Goal: Task Accomplishment & Management: Use online tool/utility

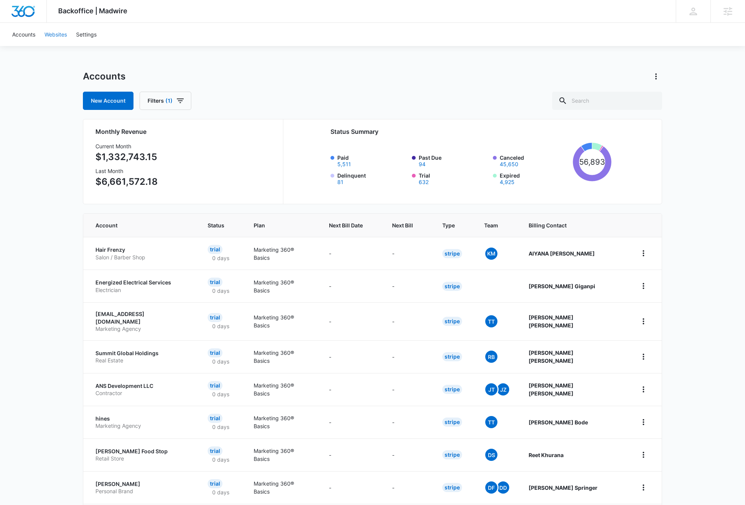
click at [55, 33] on link "Websites" at bounding box center [56, 34] width 32 height 23
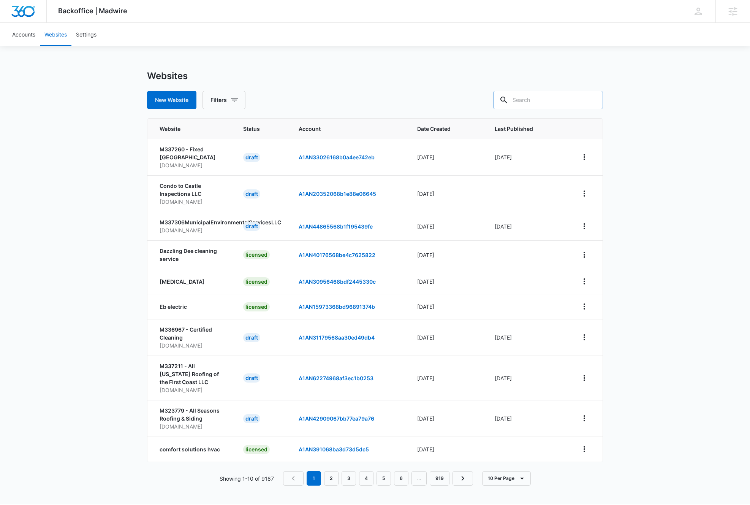
click at [575, 97] on input "text" at bounding box center [548, 100] width 110 height 18
paste input "www.myabafamily.com/"
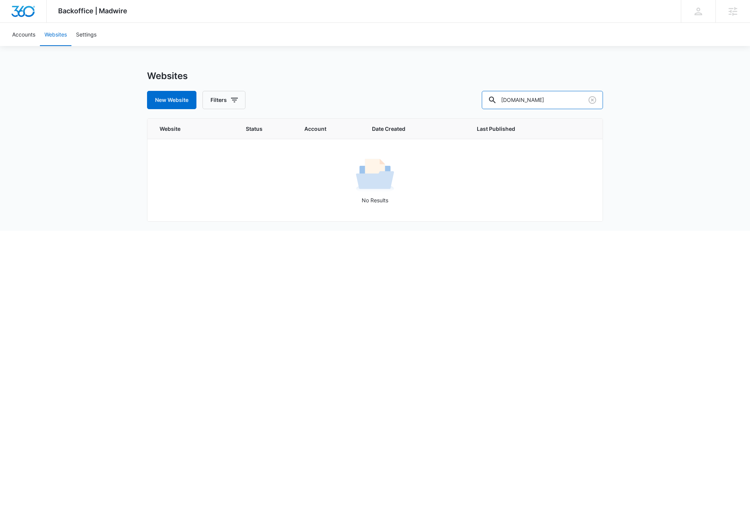
type input "www.myabafamily.com"
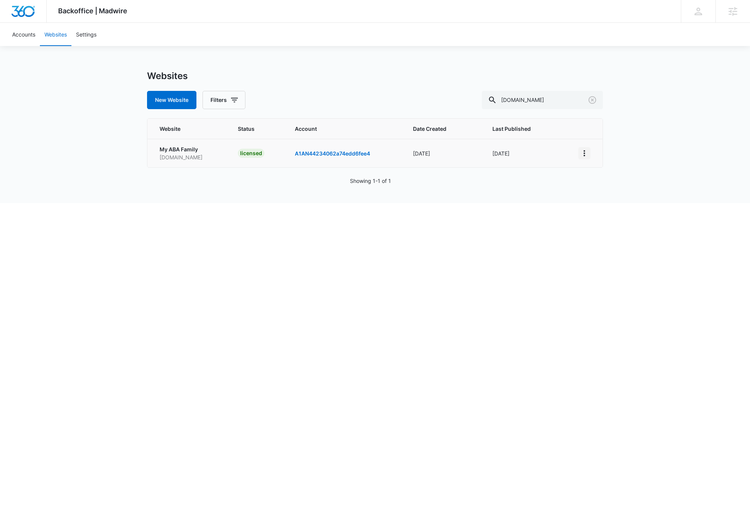
click at [584, 152] on icon "View More" at bounding box center [585, 153] width 2 height 6
click at [601, 175] on div "Duplicate Website" at bounding box center [610, 174] width 45 height 5
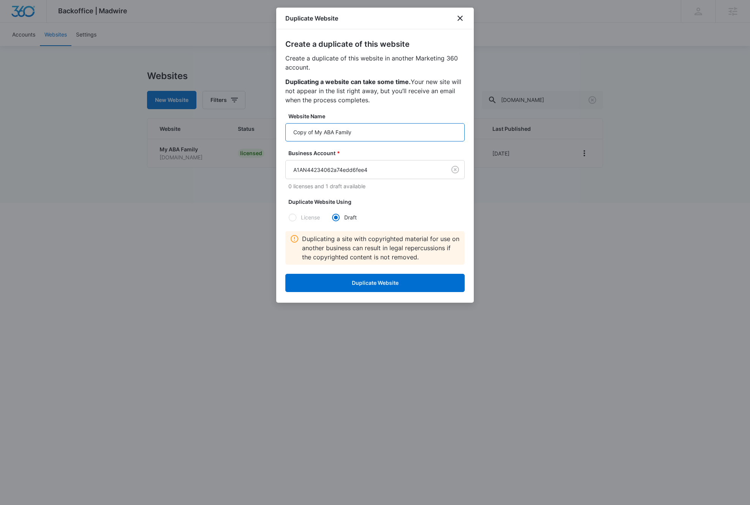
click at [374, 133] on input "Copy of My ABA Family" at bounding box center [375, 132] width 179 height 18
click at [375, 132] on input "Copy of My ABA Family" at bounding box center [375, 132] width 179 height 18
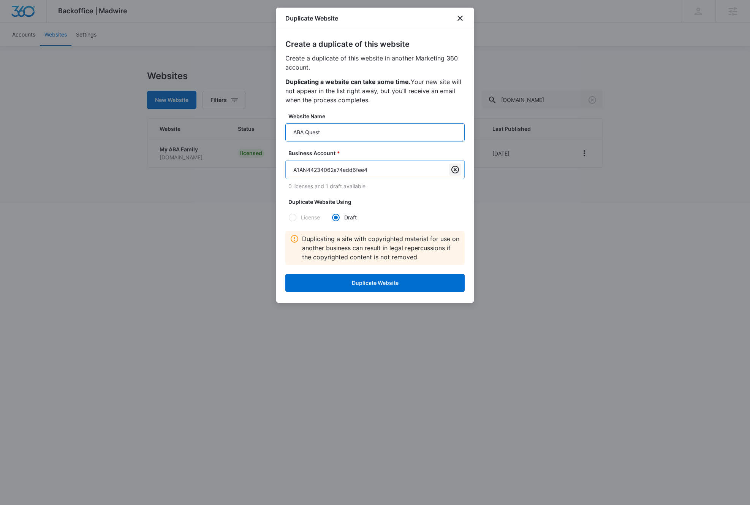
type input "ABA Quest"
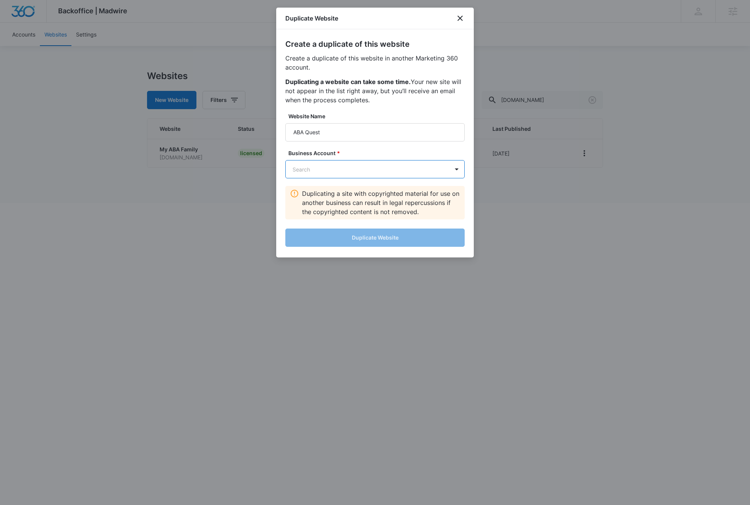
click at [411, 169] on body "Backoffice | Madwire Apps Settings GD Greg Drissel greg.drissel@madwire.com My …" at bounding box center [375, 101] width 750 height 203
type input "m333852"
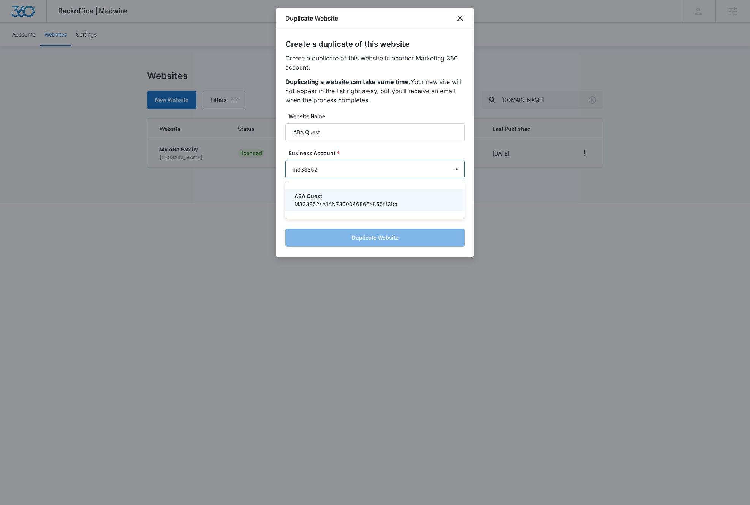
click at [347, 201] on p "M333852 • A1AN7300046866a855f13ba" at bounding box center [375, 204] width 160 height 8
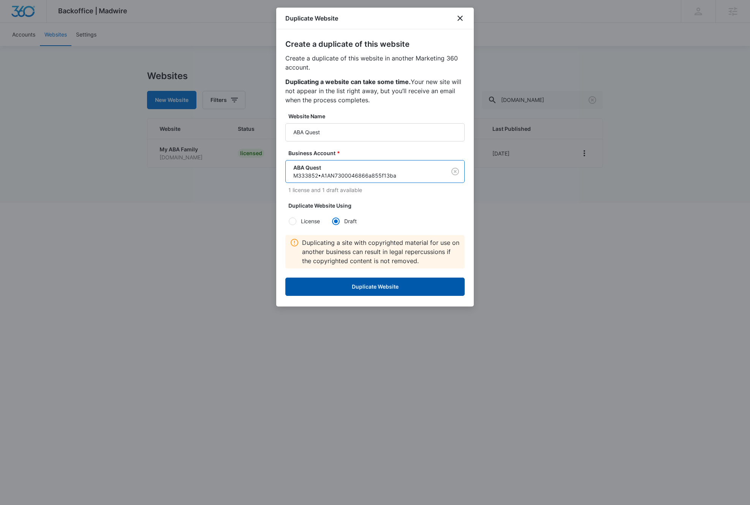
click at [378, 288] on button "Duplicate Website" at bounding box center [375, 287] width 179 height 18
